Goal: Transaction & Acquisition: Purchase product/service

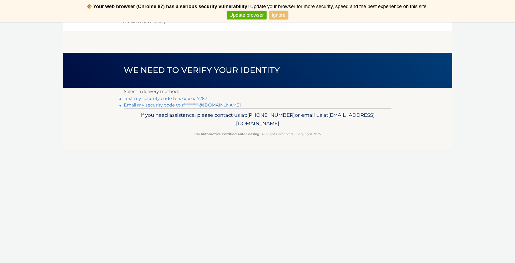
click at [187, 99] on link "Text my security code to xxx-xxx-7287" at bounding box center [166, 98] width 84 height 5
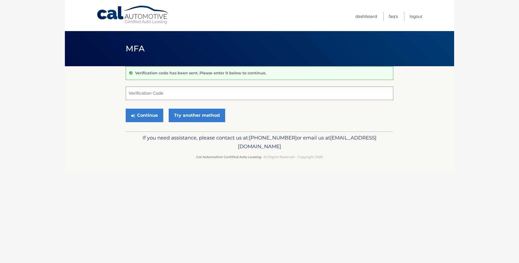
click at [187, 99] on input "Verification Code" at bounding box center [260, 94] width 268 height 14
type input "937925"
click at [158, 116] on button "Continue" at bounding box center [145, 116] width 38 height 14
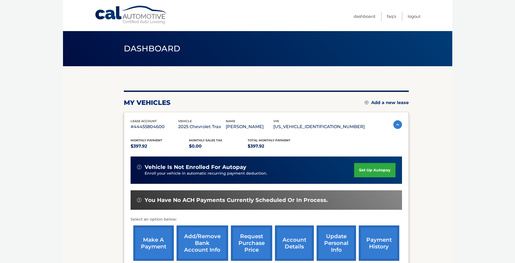
scroll to position [63, 0]
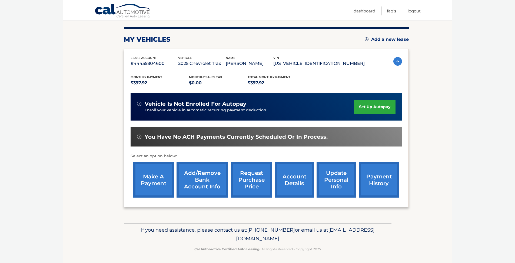
click at [299, 181] on link "account details" at bounding box center [294, 179] width 39 height 35
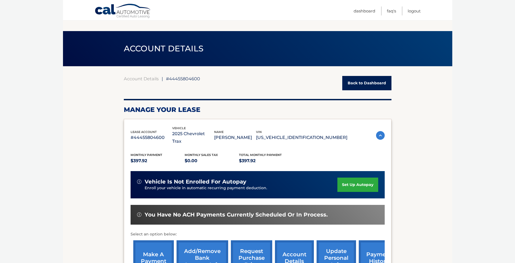
scroll to position [224, 0]
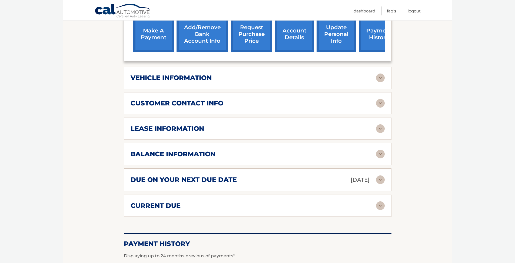
click at [383, 103] on div "customer contact info full name ROSEMARY CANTORE street address 263 MARVIN ST c…" at bounding box center [258, 103] width 268 height 22
click at [382, 118] on div "lease information Contract Start Date Jan 06, 2025 Term 39 Maturity Date Apr 06…" at bounding box center [258, 129] width 268 height 22
click at [381, 124] on img at bounding box center [380, 128] width 9 height 9
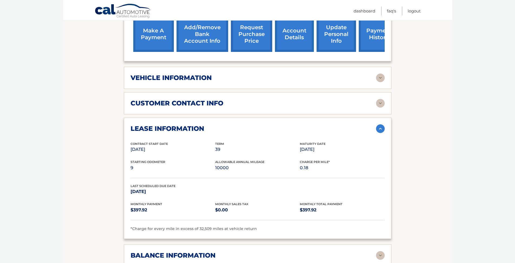
click at [381, 124] on img at bounding box center [380, 128] width 9 height 9
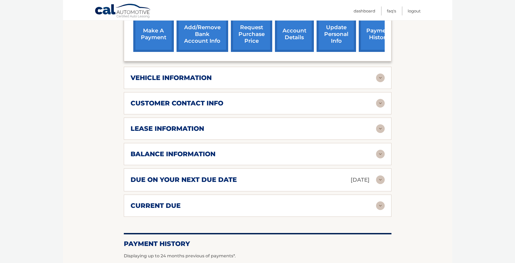
click at [379, 150] on img at bounding box center [380, 154] width 9 height 9
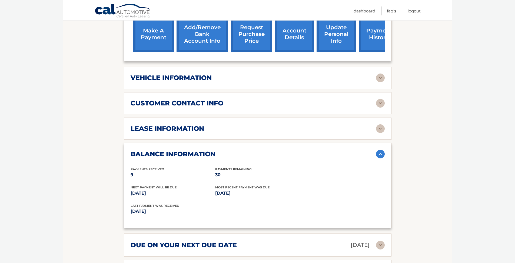
click at [379, 150] on img at bounding box center [380, 154] width 9 height 9
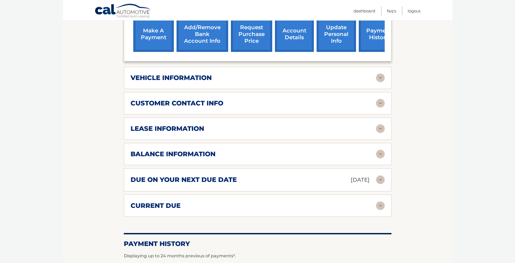
click at [379, 176] on img at bounding box center [380, 180] width 9 height 9
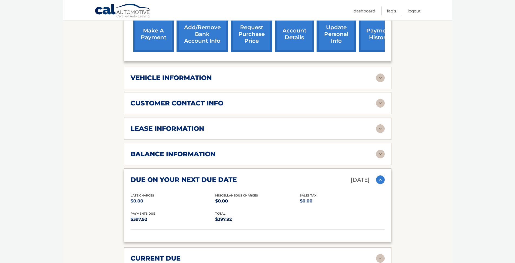
click at [379, 176] on img at bounding box center [380, 180] width 9 height 9
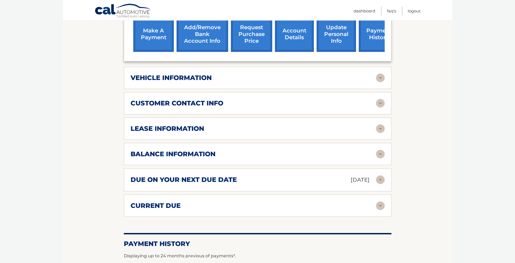
click at [380, 201] on img at bounding box center [380, 205] width 9 height 9
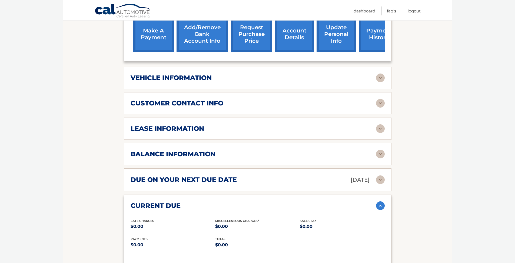
click at [380, 201] on img at bounding box center [380, 205] width 9 height 9
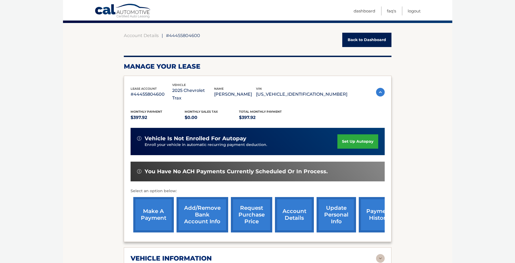
scroll to position [51, 0]
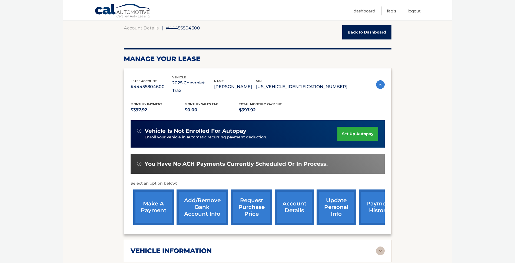
click at [144, 202] on link "make a payment" at bounding box center [153, 207] width 41 height 35
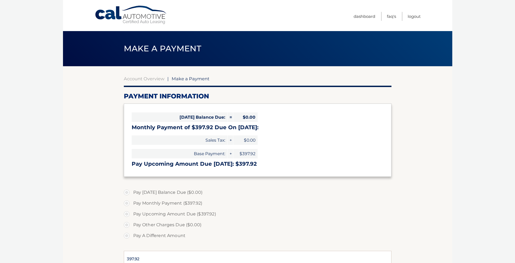
select select "NTkzMzM2ODUtZjA3MS00MThlLWIwZjYtYzFiODE0MzlhMjhl"
click at [126, 235] on label "Pay A Different Amount" at bounding box center [258, 235] width 268 height 11
click at [126, 235] on input "Pay A Different Amount" at bounding box center [128, 234] width 5 height 9
radio input "true"
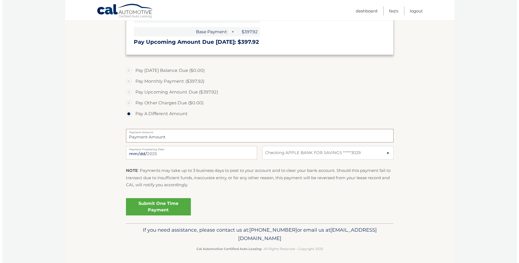
scroll to position [121, 0]
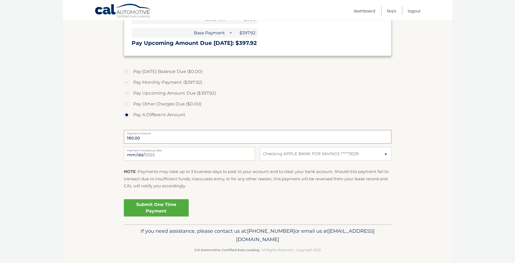
type input "180.00"
click at [166, 208] on link "Submit One Time Payment" at bounding box center [156, 207] width 65 height 17
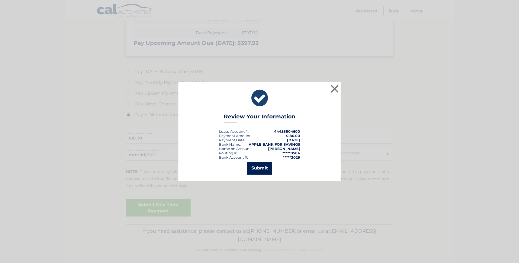
click at [257, 172] on button "Submit" at bounding box center [259, 168] width 25 height 13
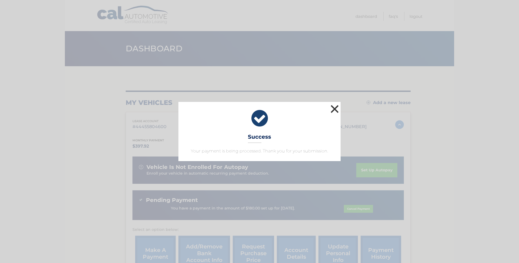
click at [337, 110] on button "×" at bounding box center [334, 109] width 11 height 11
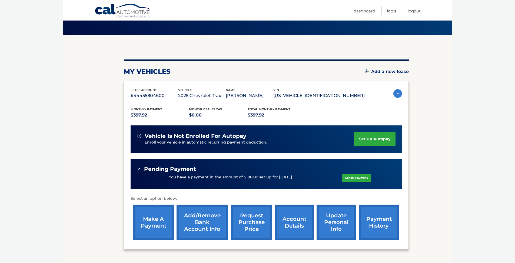
scroll to position [22, 0]
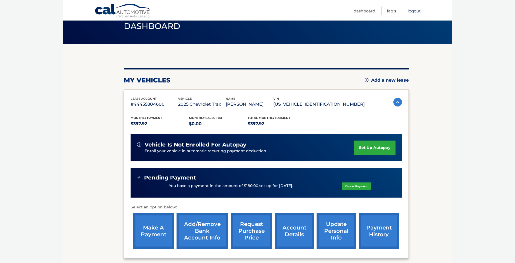
click at [414, 14] on link "Logout" at bounding box center [414, 10] width 13 height 9
